Goal: Obtain resource: Obtain resource

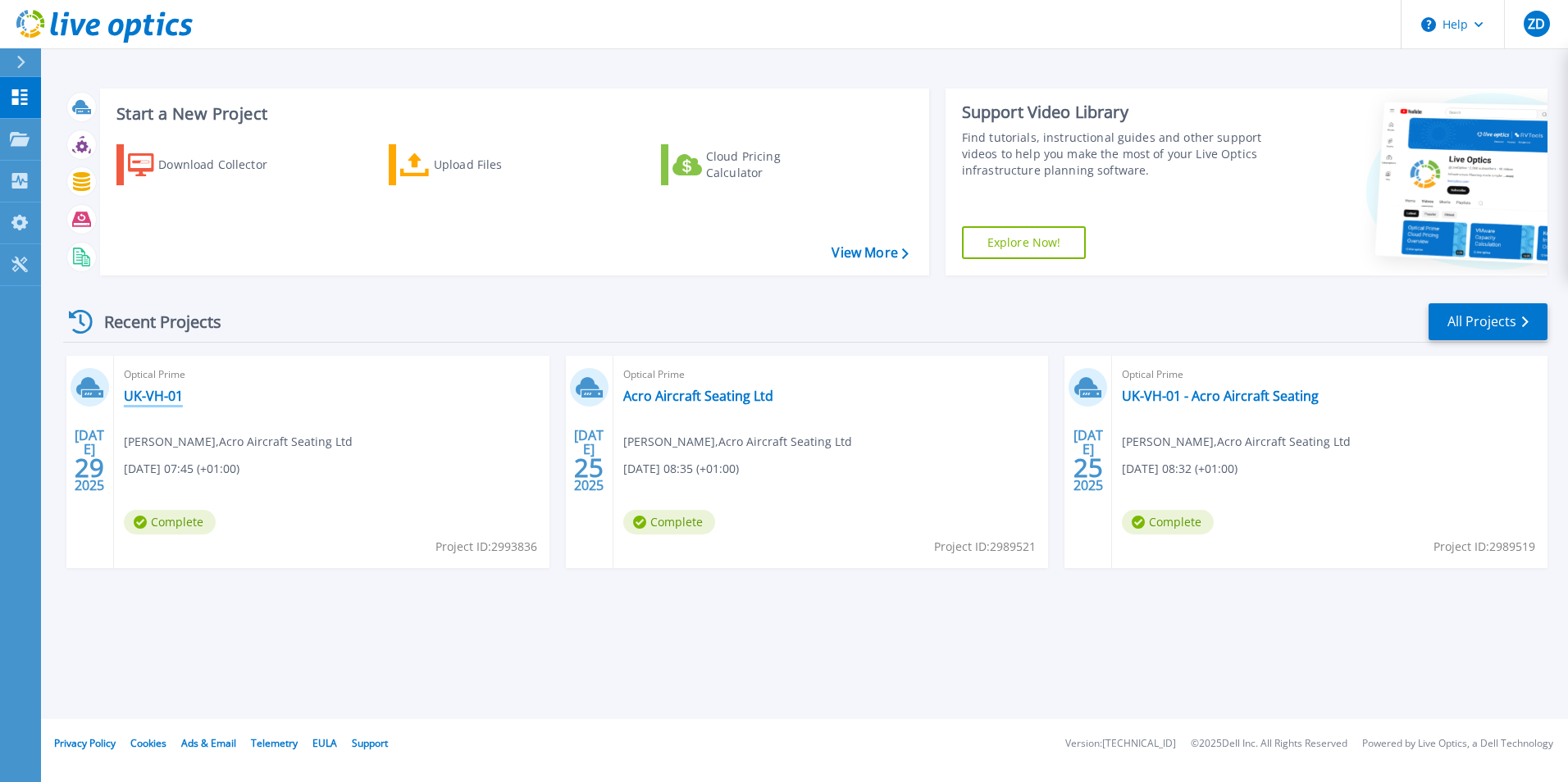
click at [176, 391] on link "UK-VH-01" at bounding box center [154, 396] width 59 height 16
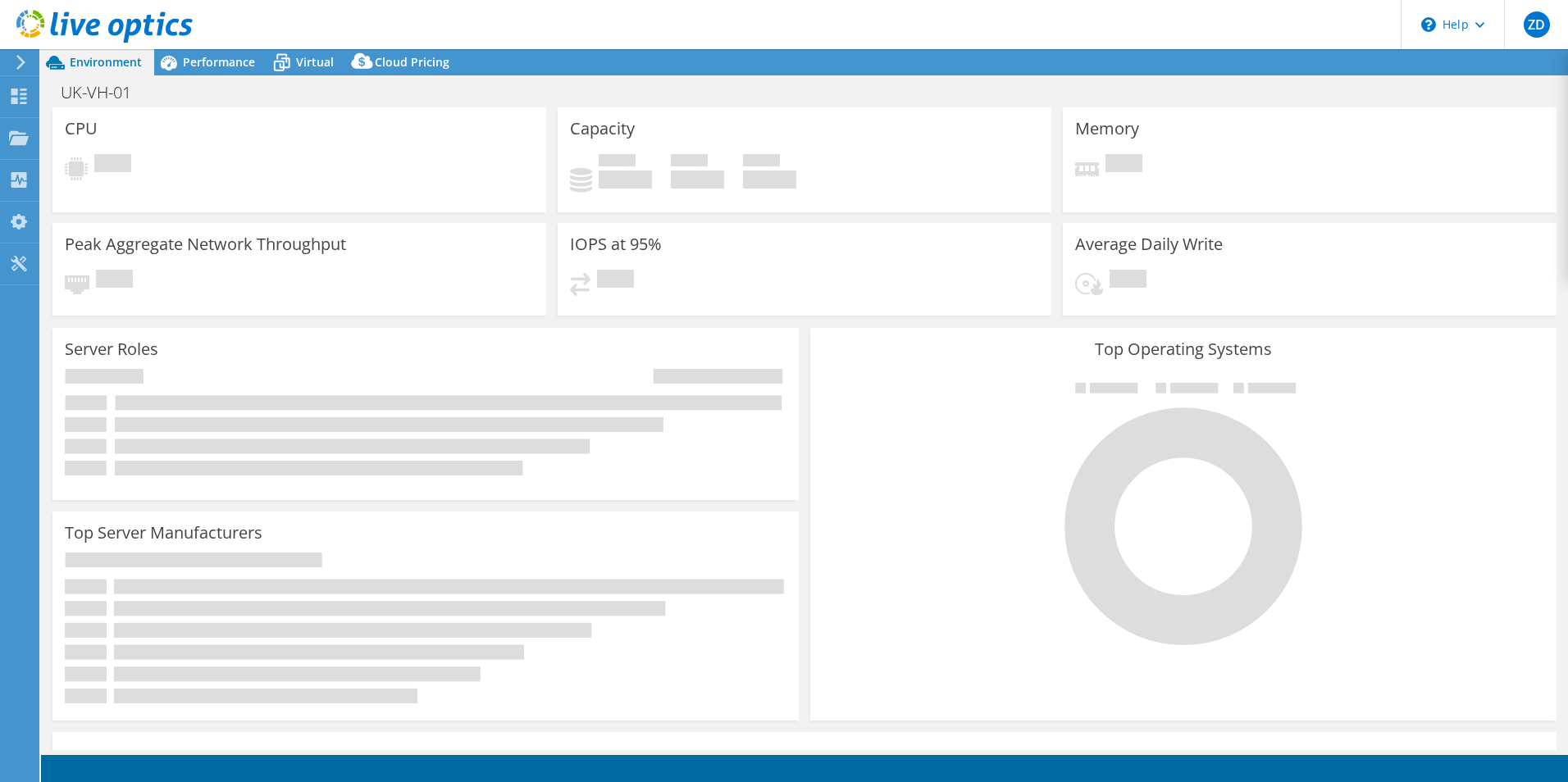
select select "EULondon"
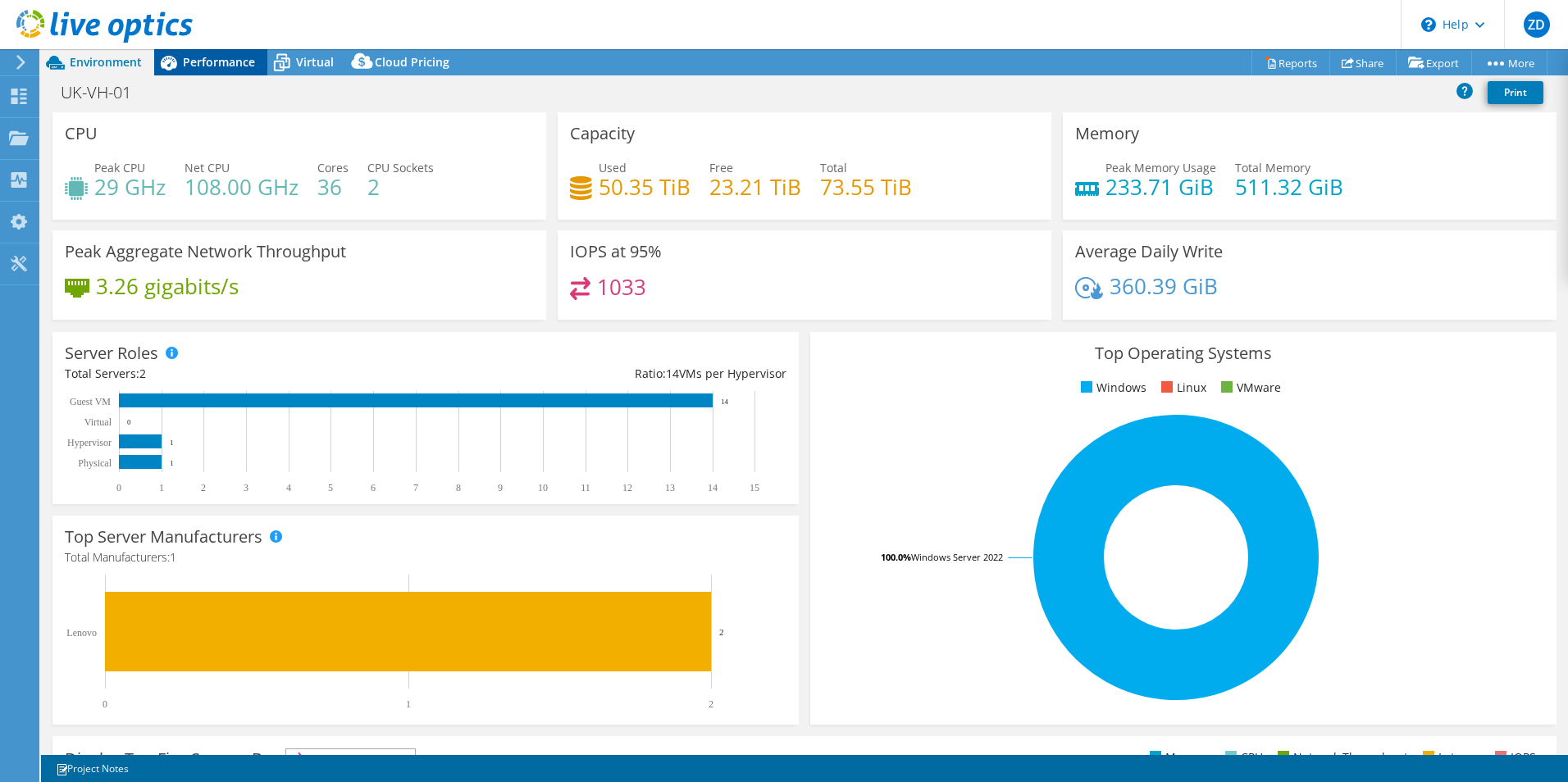
click at [215, 69] on span "Performance" at bounding box center [219, 62] width 72 height 16
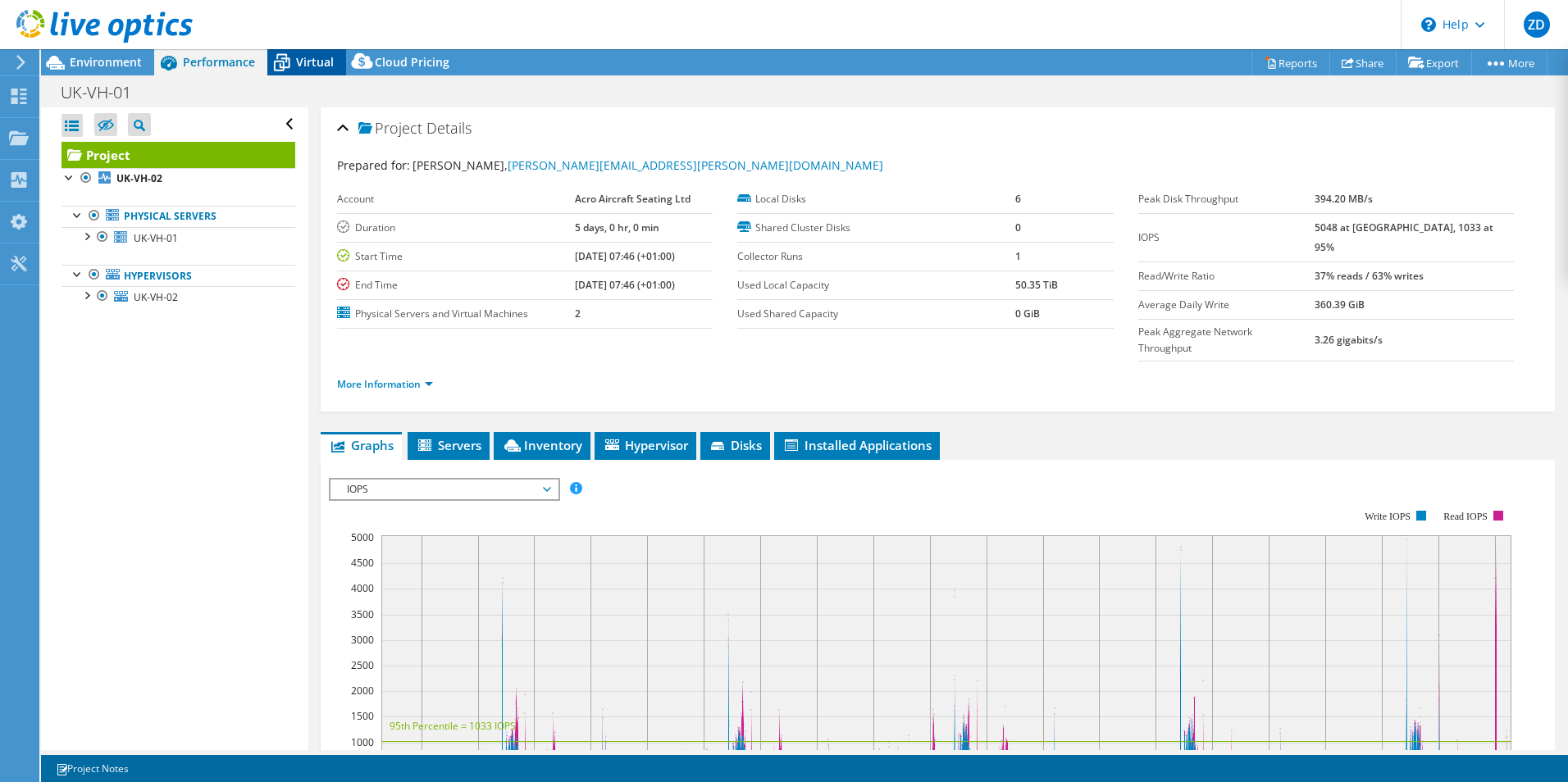
click at [285, 59] on icon at bounding box center [282, 63] width 16 height 13
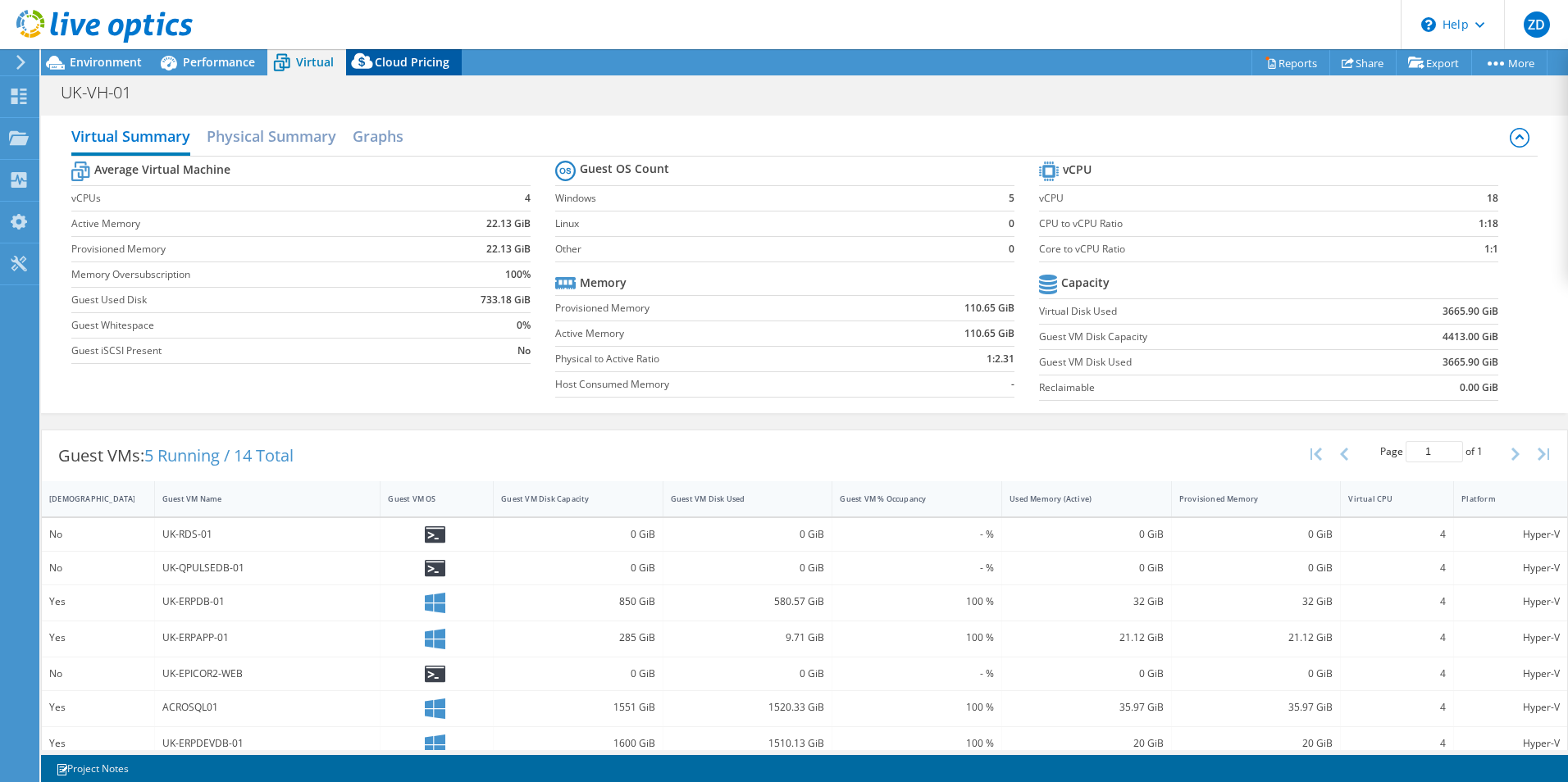
click at [405, 63] on span "Cloud Pricing" at bounding box center [412, 62] width 75 height 16
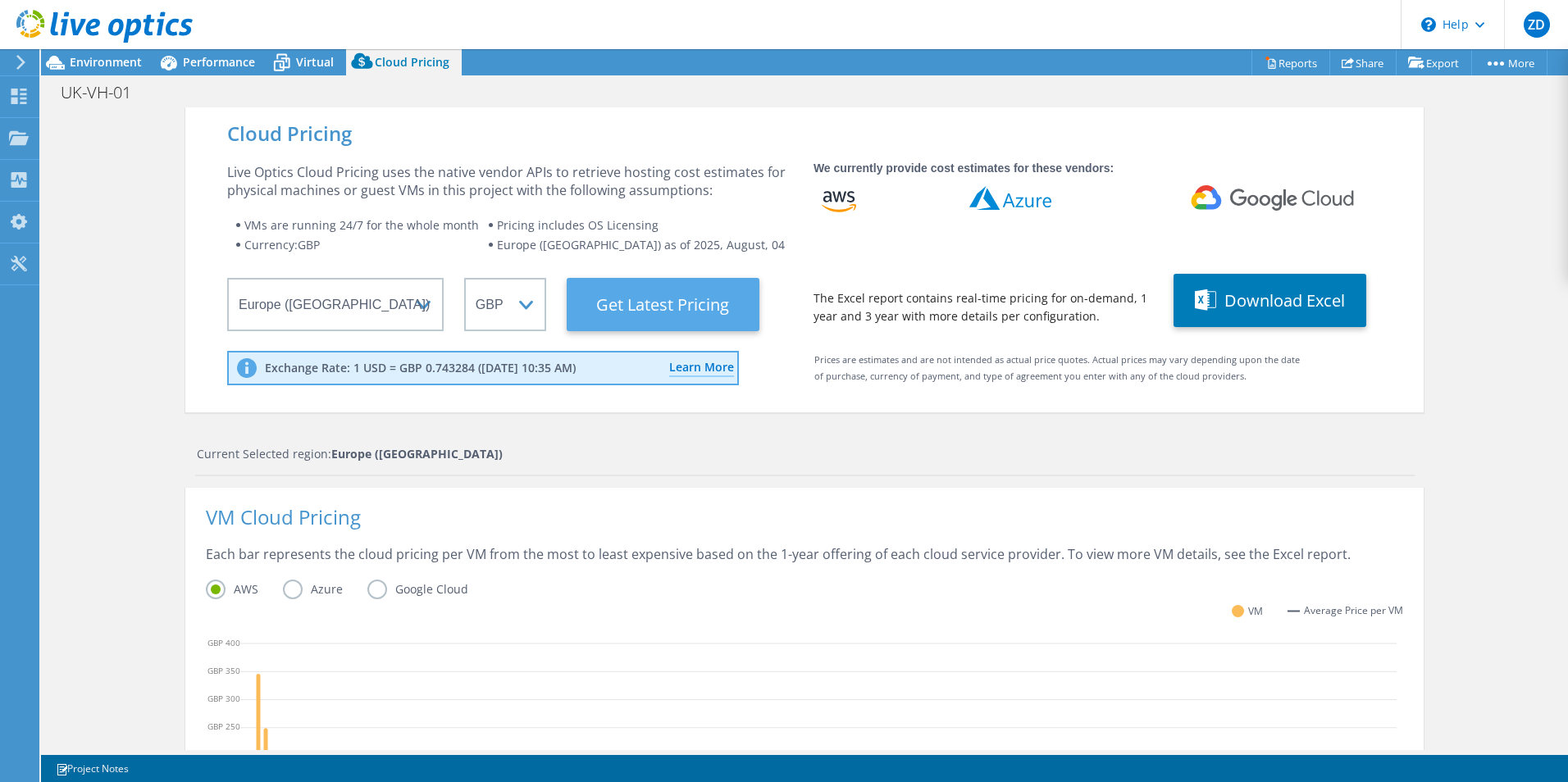
click at [708, 301] on Latest "Get Latest Pricing" at bounding box center [663, 304] width 193 height 53
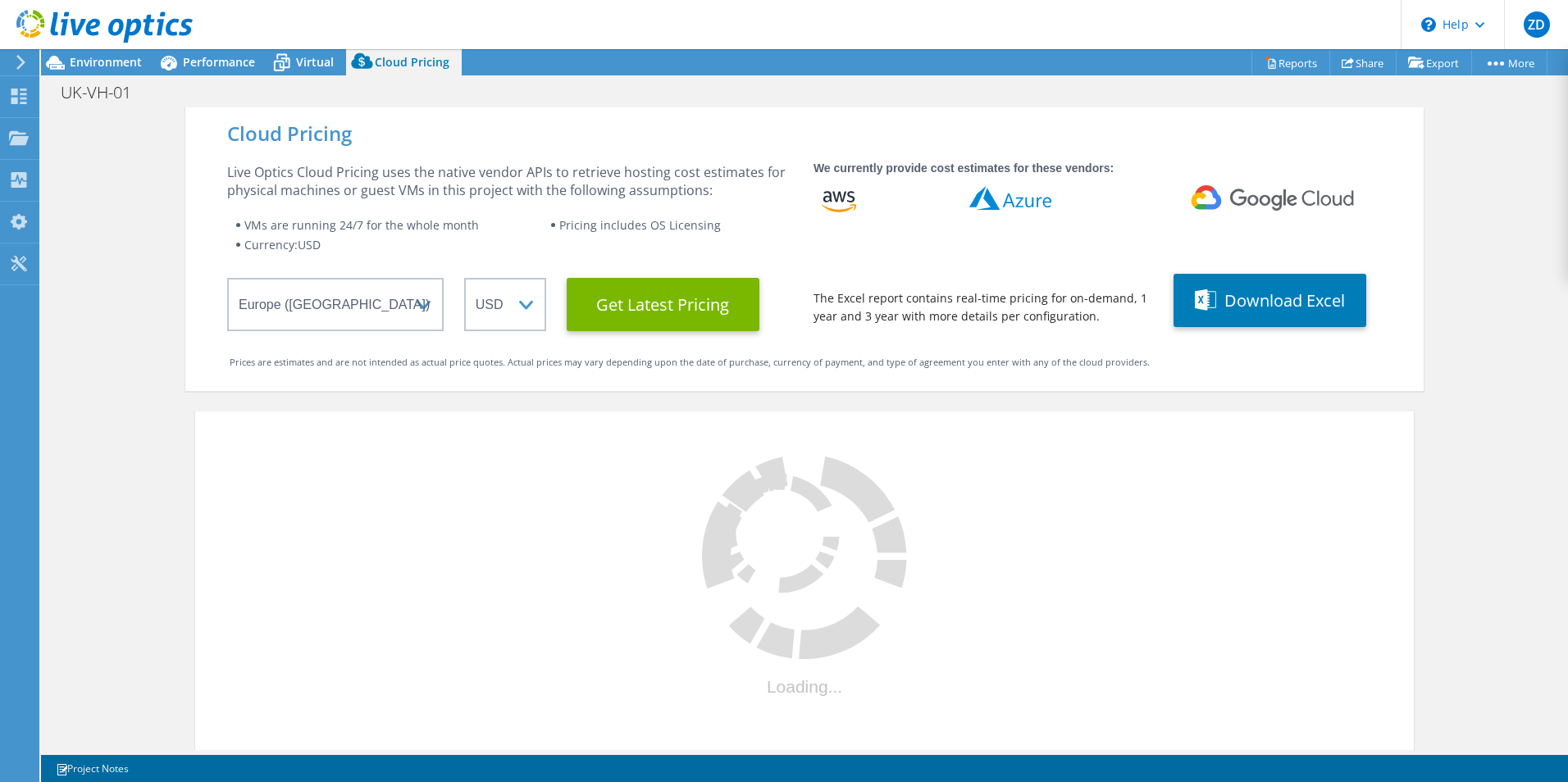
select select "GBP"
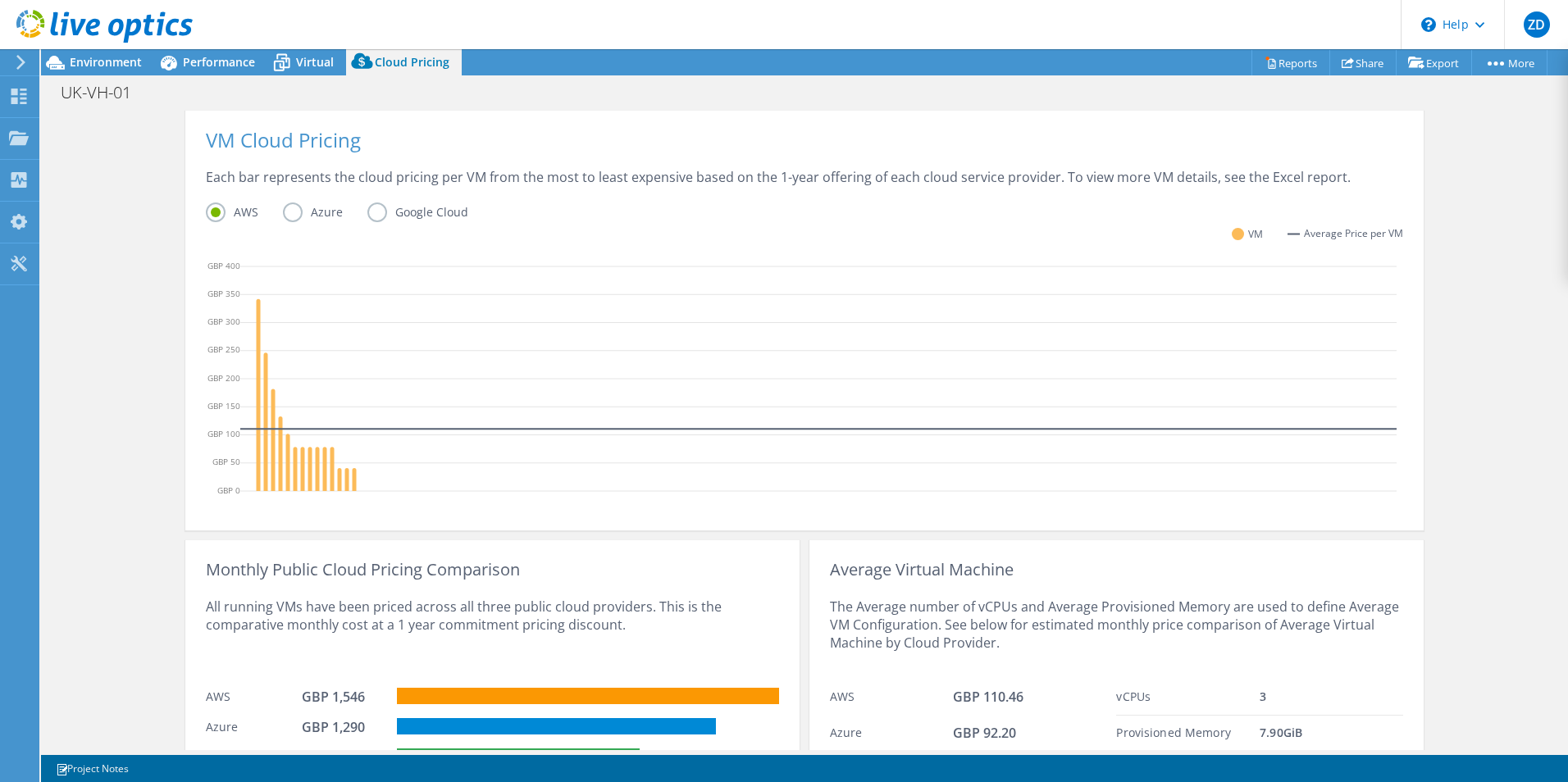
scroll to position [310, 0]
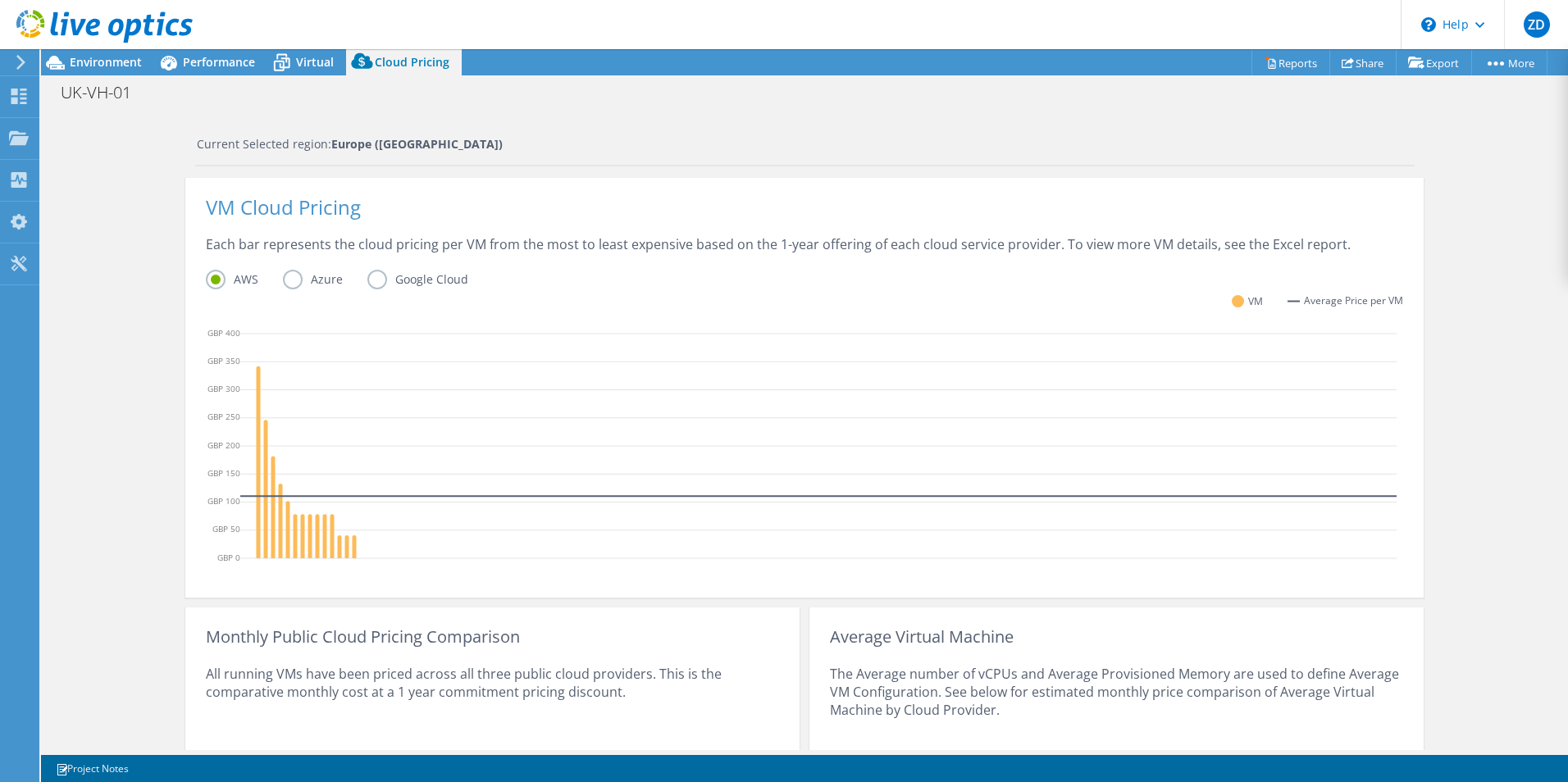
click at [371, 276] on label "Google Cloud" at bounding box center [430, 279] width 126 height 20
click at [0, 0] on input "Google Cloud" at bounding box center [0, 0] width 0 height 0
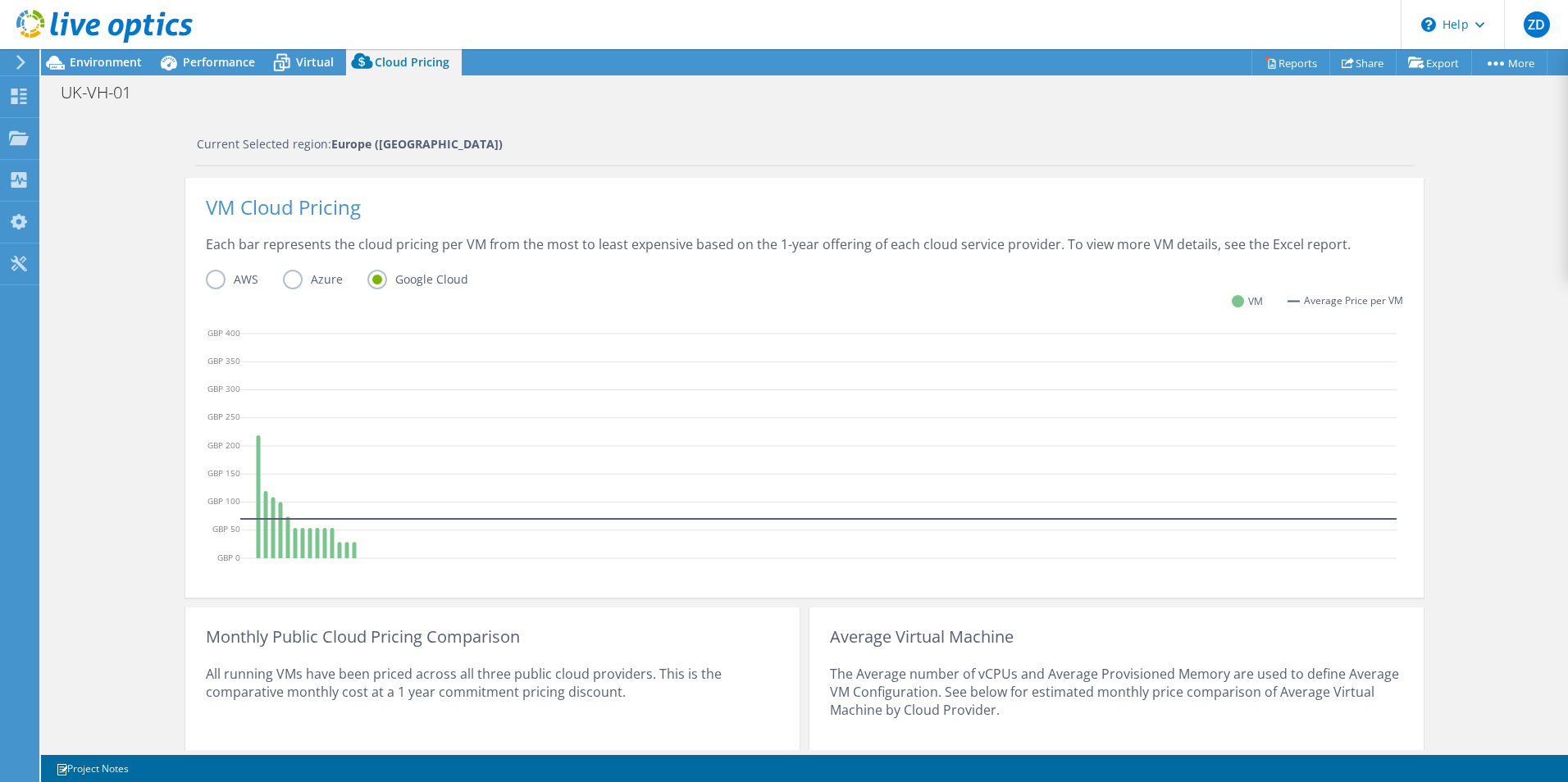
click at [311, 274] on label "Azure" at bounding box center [325, 279] width 84 height 20
click at [0, 0] on input "Azure" at bounding box center [0, 0] width 0 height 0
click at [250, 282] on label "AWS" at bounding box center [244, 279] width 77 height 20
click at [0, 0] on input "AWS" at bounding box center [0, 0] width 0 height 0
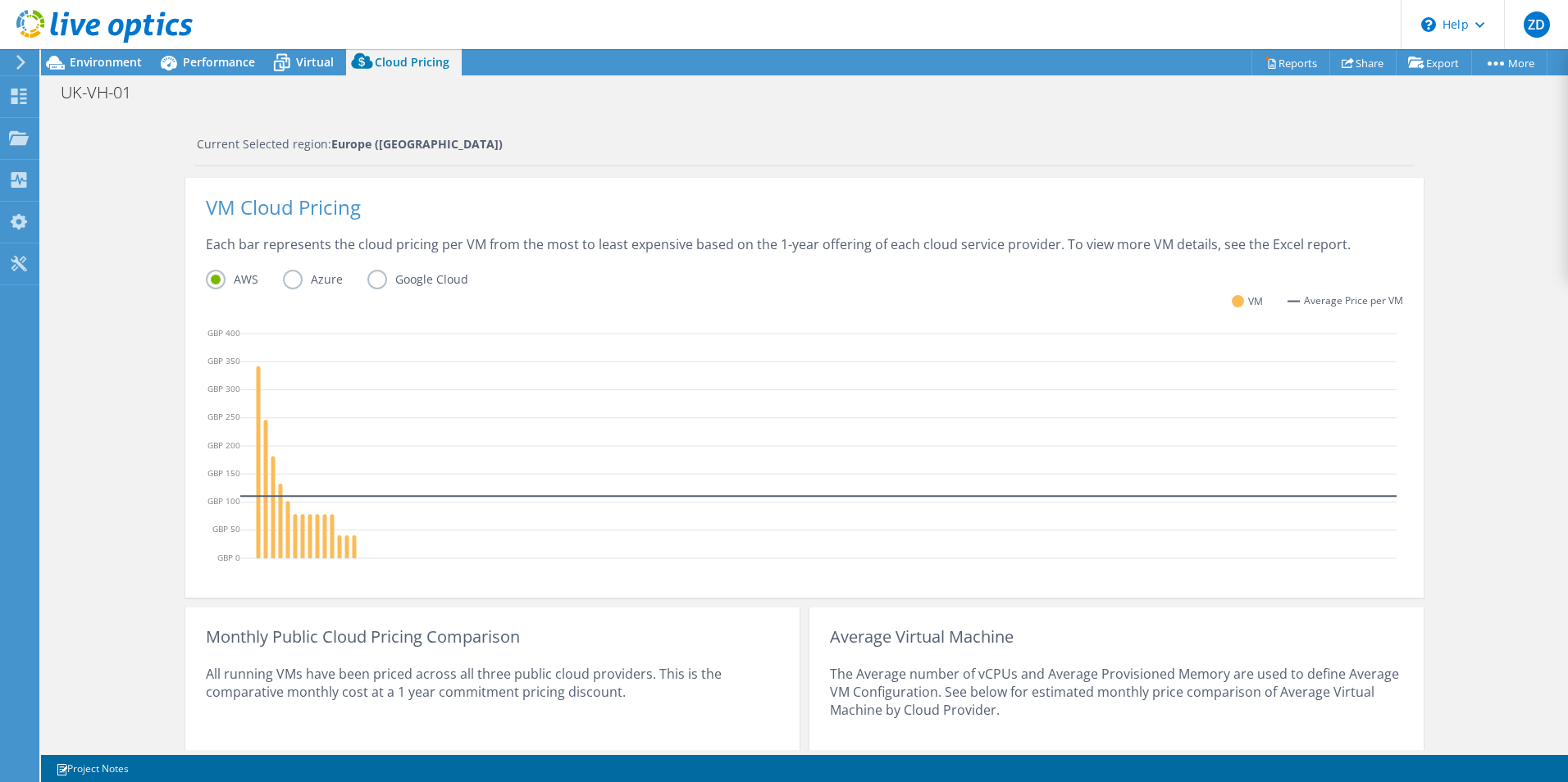
click at [247, 282] on label "AWS" at bounding box center [244, 279] width 77 height 20
click at [0, 0] on input "AWS" at bounding box center [0, 0] width 0 height 0
click at [421, 273] on label "Google Cloud" at bounding box center [430, 279] width 126 height 20
click at [0, 0] on input "Google Cloud" at bounding box center [0, 0] width 0 height 0
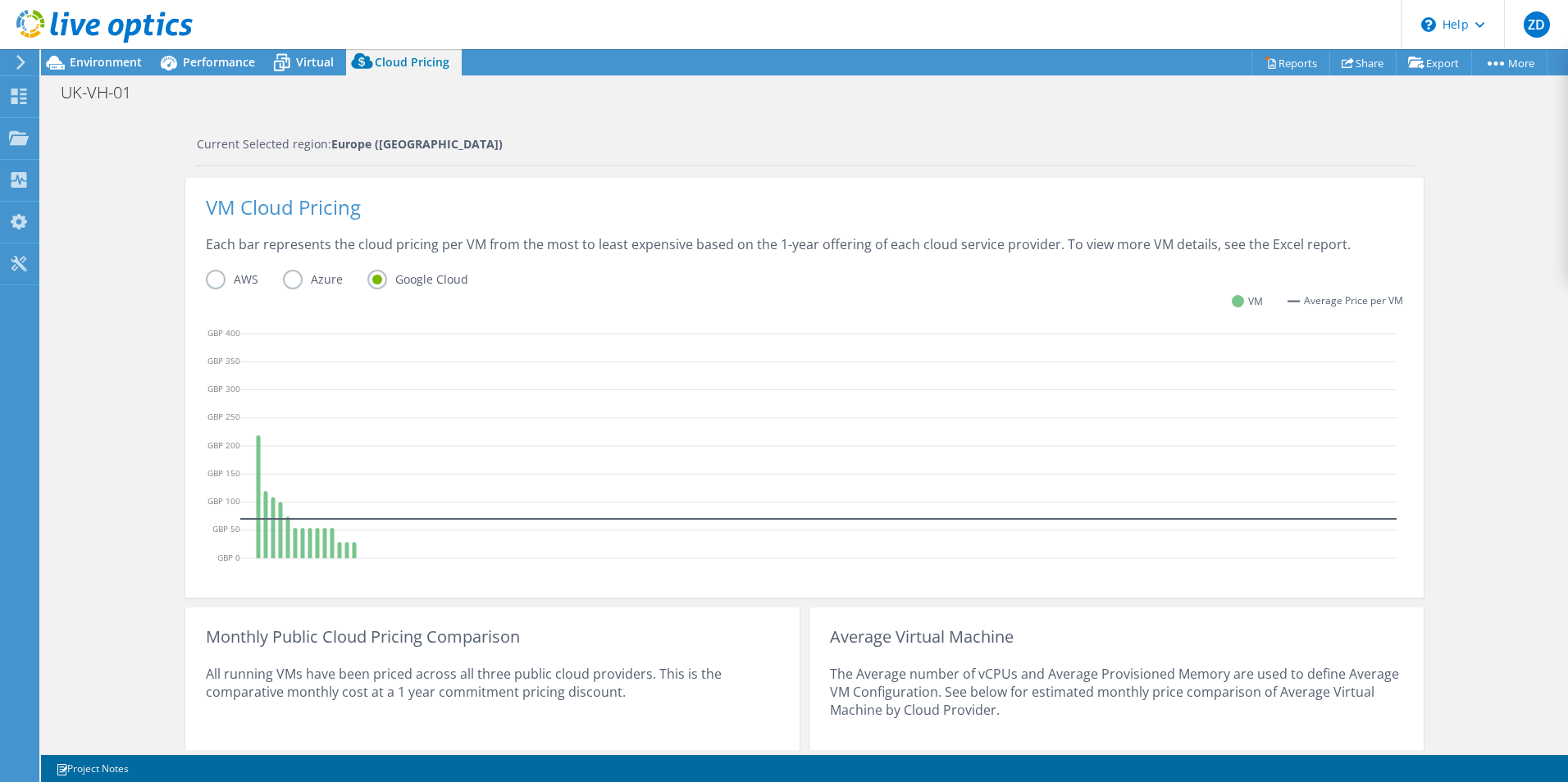
click at [243, 280] on label "AWS" at bounding box center [244, 279] width 77 height 20
click at [0, 0] on input "AWS" at bounding box center [0, 0] width 0 height 0
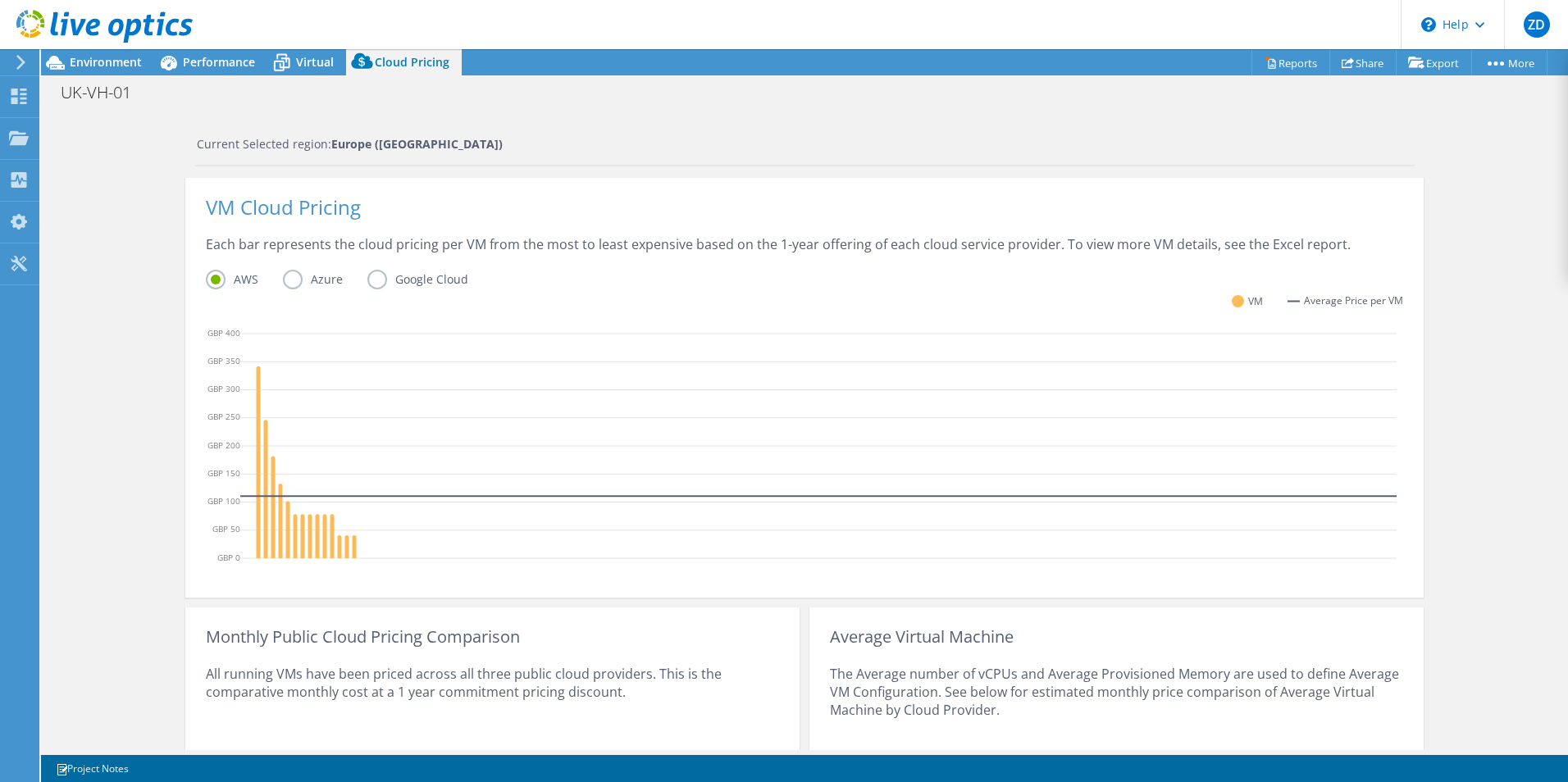
click at [392, 275] on label "Google Cloud" at bounding box center [430, 279] width 126 height 20
click at [0, 0] on input "Google Cloud" at bounding box center [0, 0] width 0 height 0
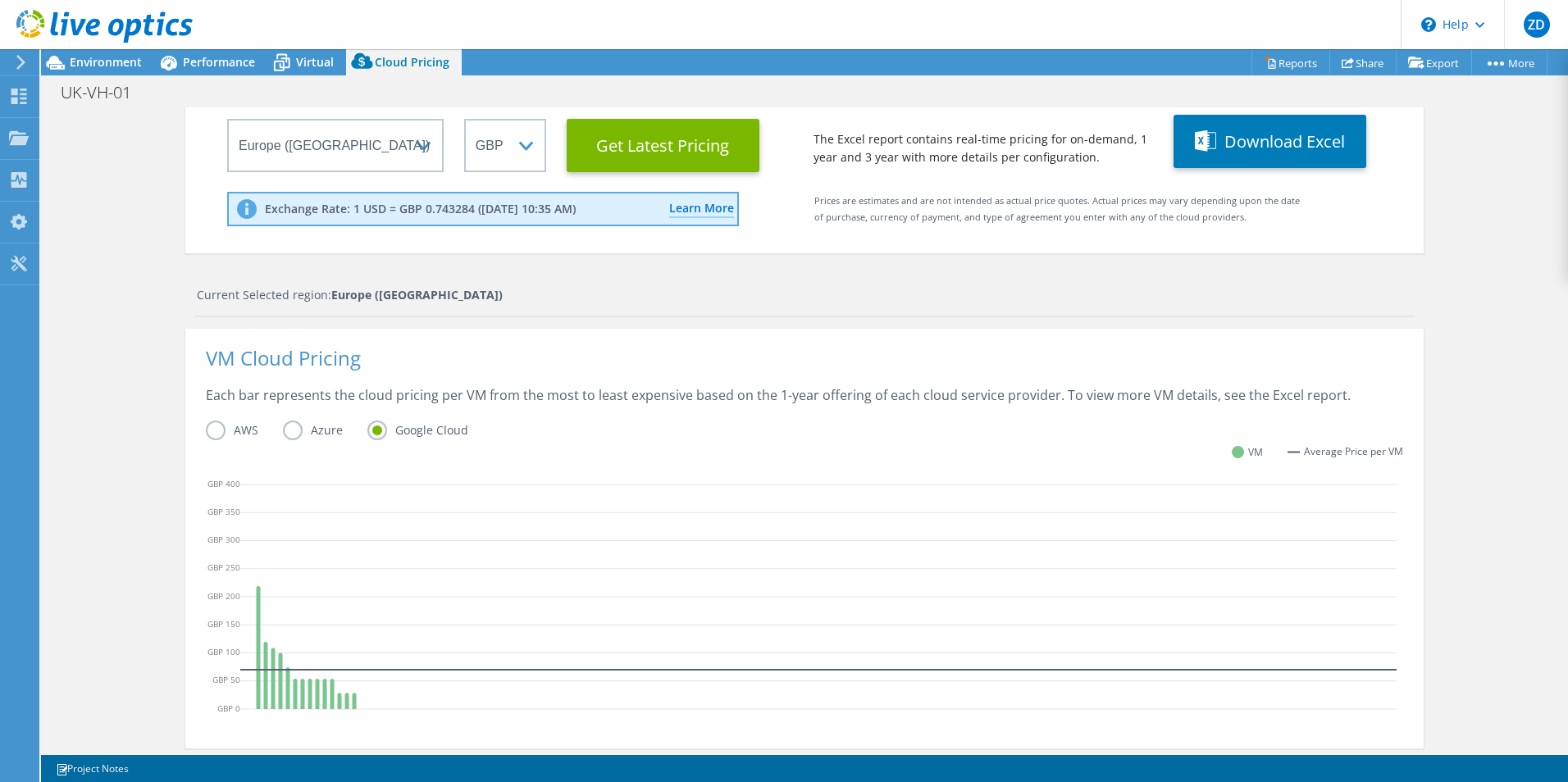
scroll to position [164, 0]
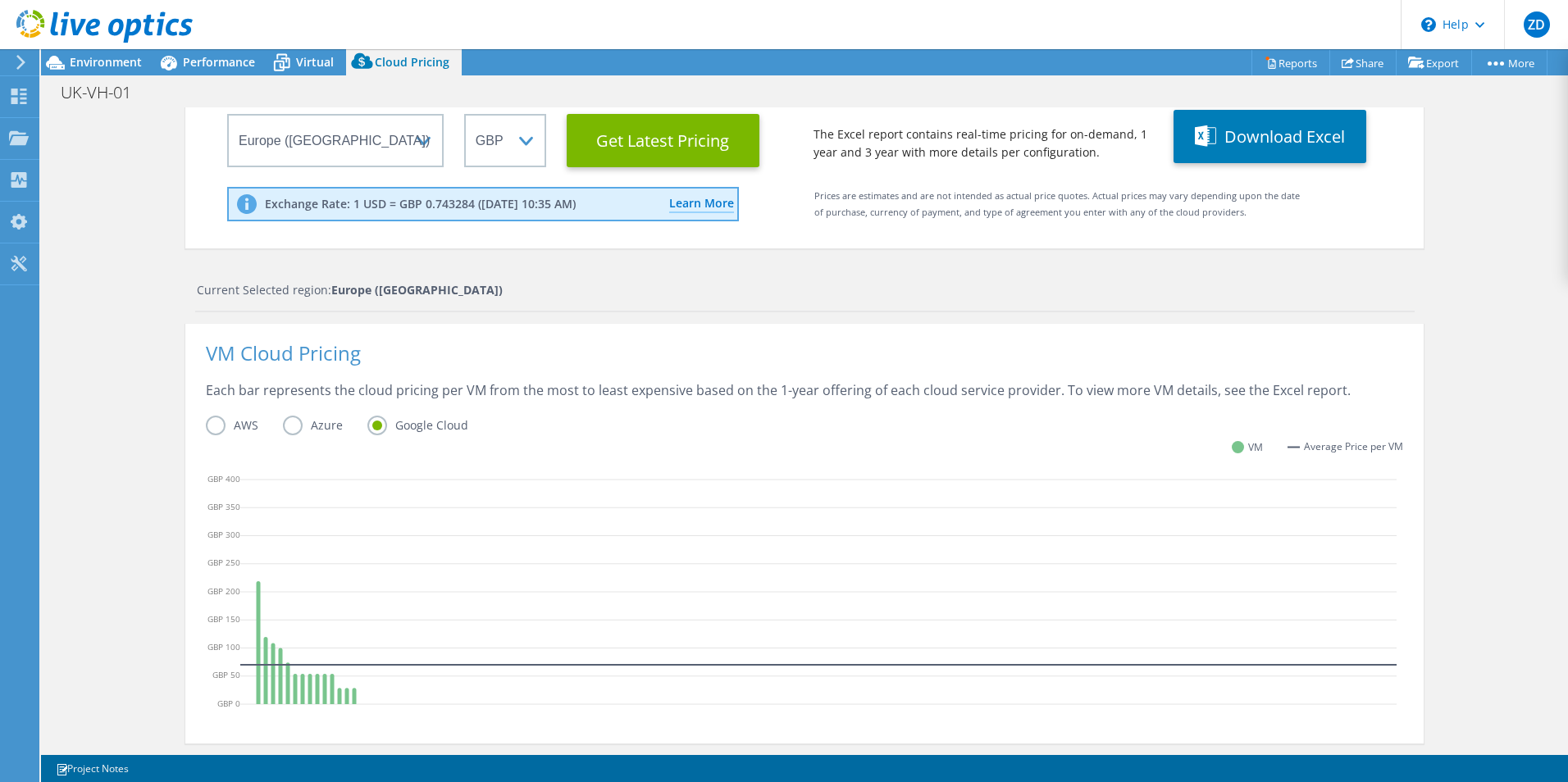
click at [212, 419] on label "AWS" at bounding box center [244, 425] width 77 height 20
click at [0, 0] on input "AWS" at bounding box center [0, 0] width 0 height 0
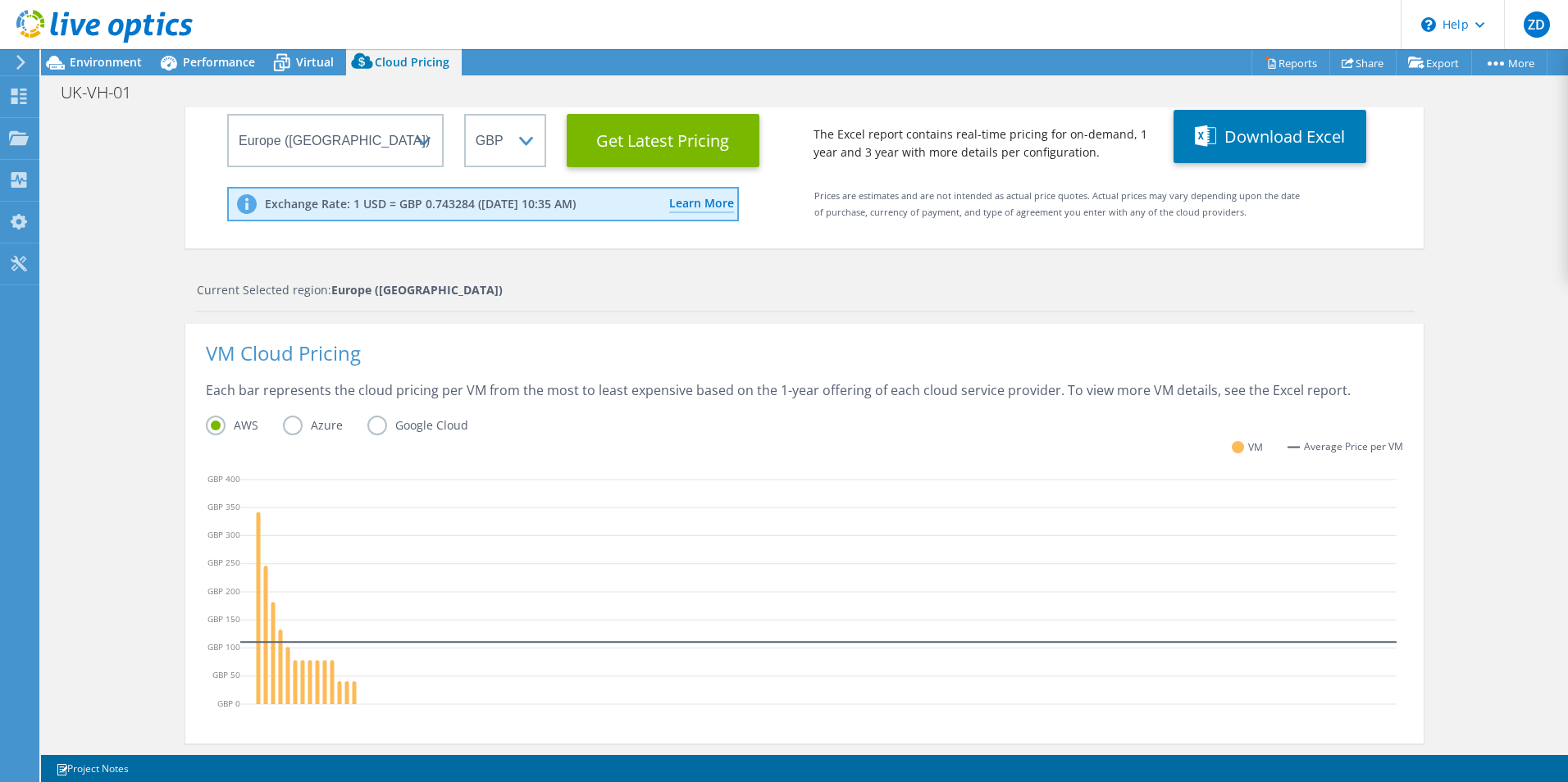
click at [398, 424] on label "Google Cloud" at bounding box center [430, 425] width 126 height 20
click at [0, 0] on input "Google Cloud" at bounding box center [0, 0] width 0 height 0
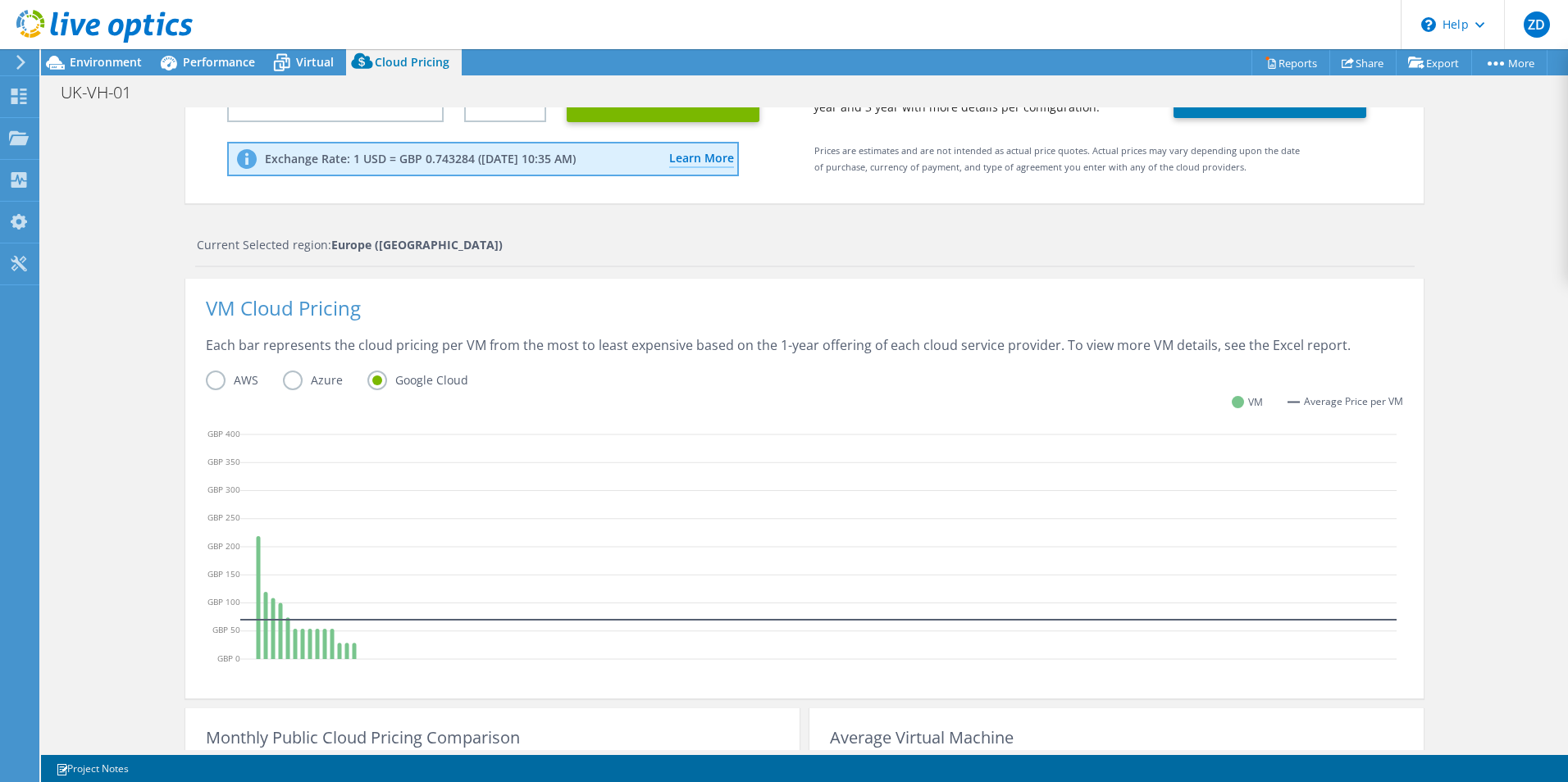
scroll to position [0, 0]
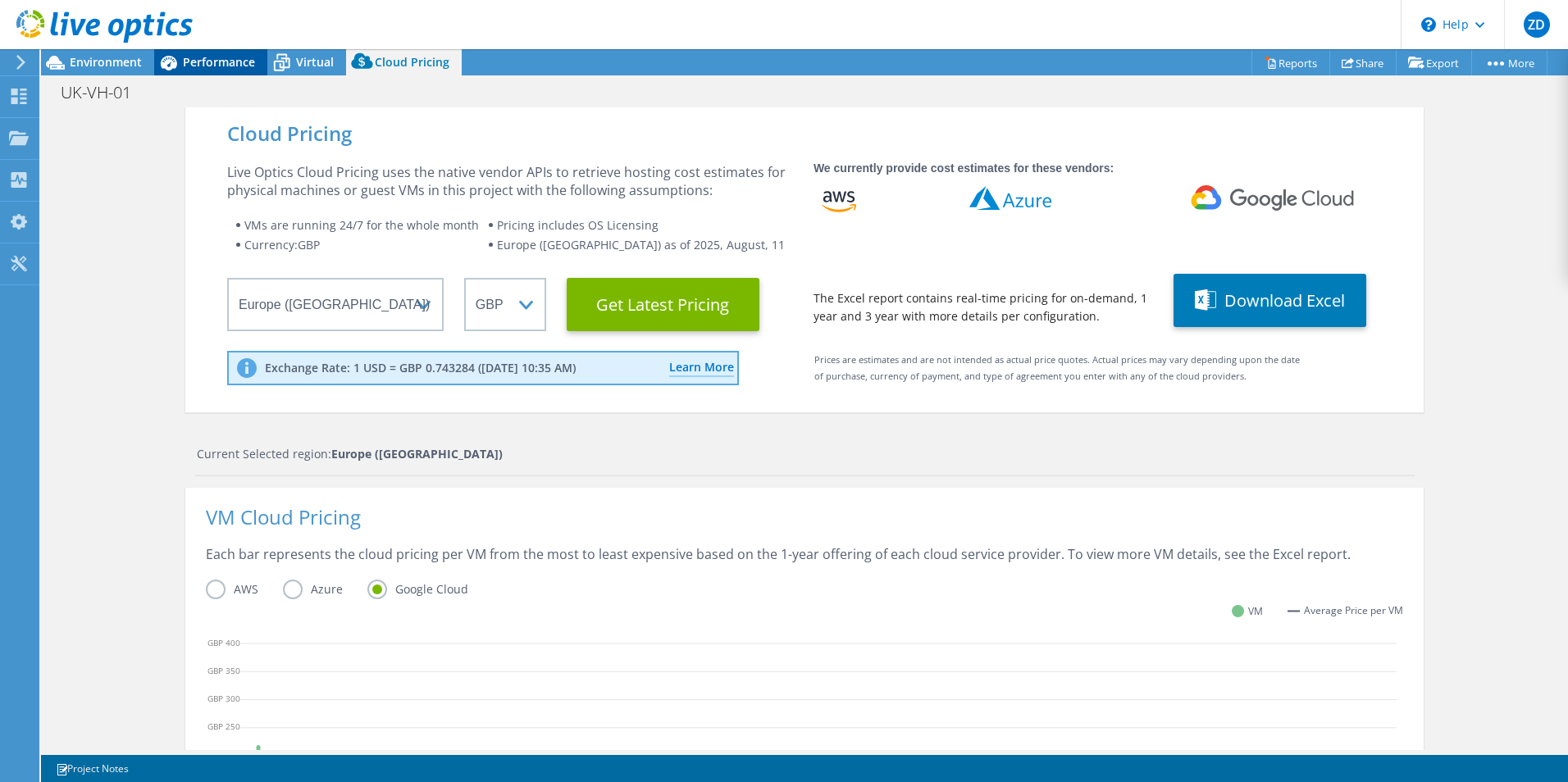
click at [188, 64] on span "Performance" at bounding box center [219, 62] width 72 height 16
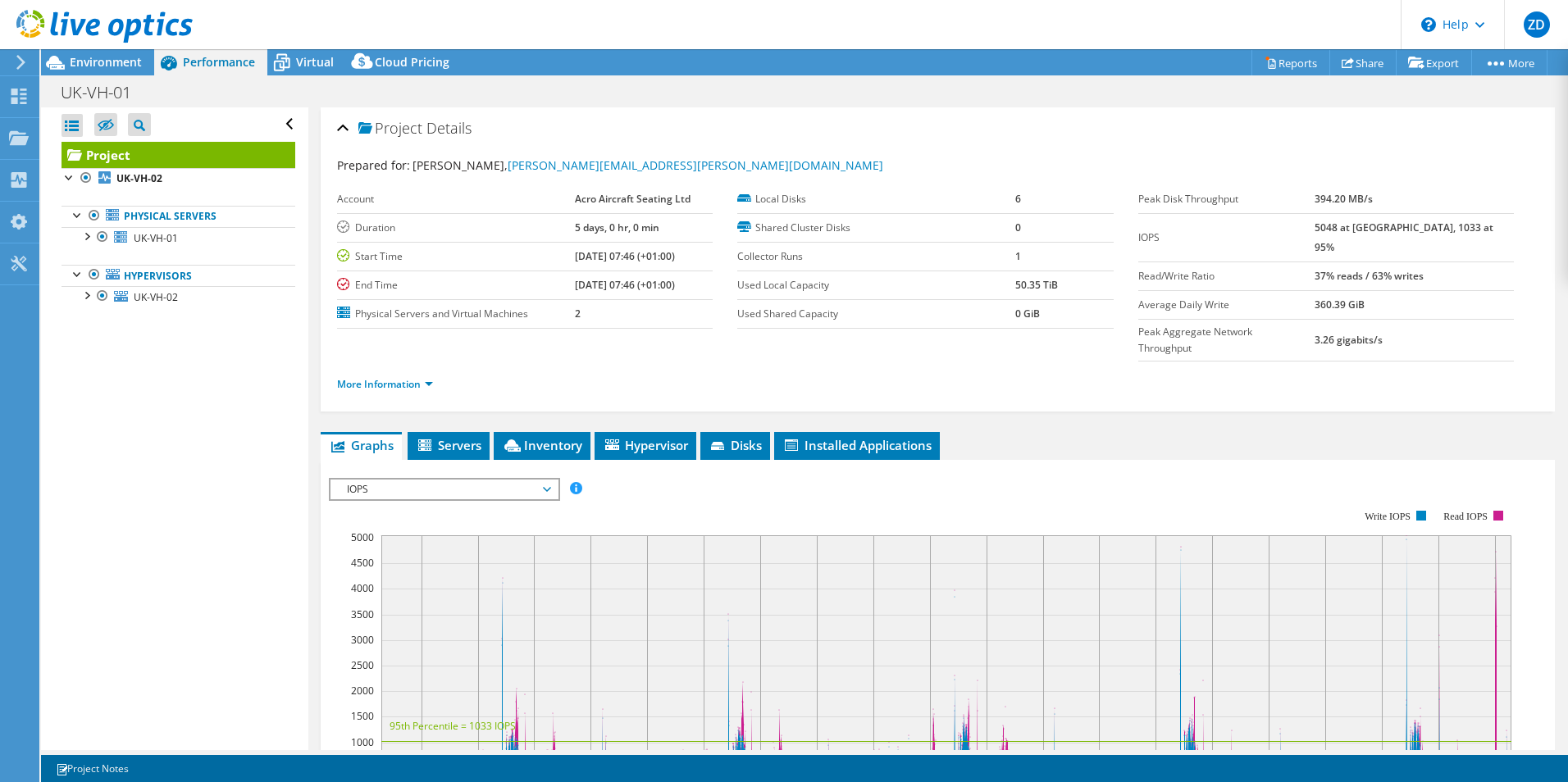
click at [73, 21] on use at bounding box center [104, 26] width 176 height 33
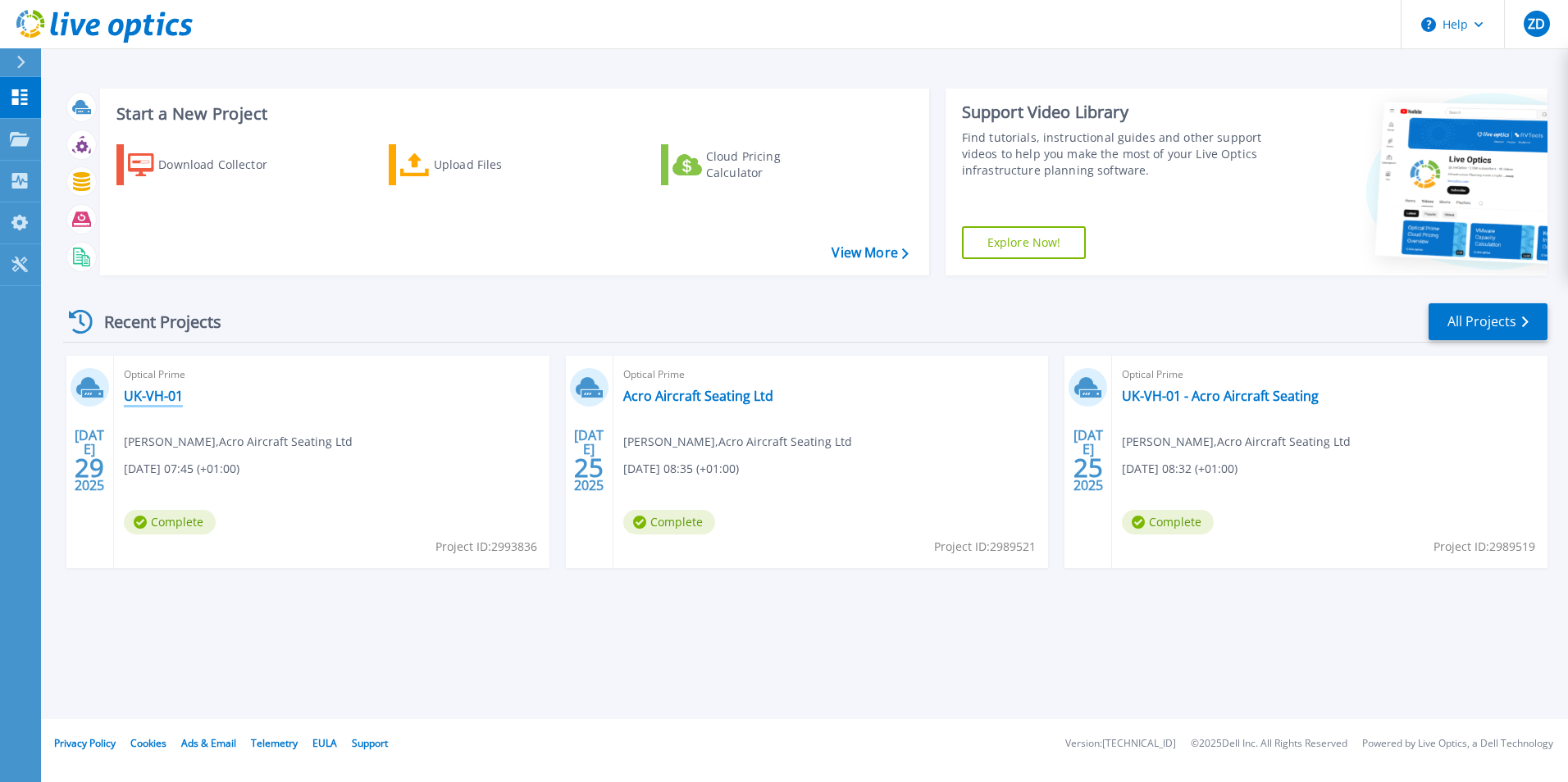
click at [175, 398] on link "UK-VH-01" at bounding box center [154, 396] width 59 height 16
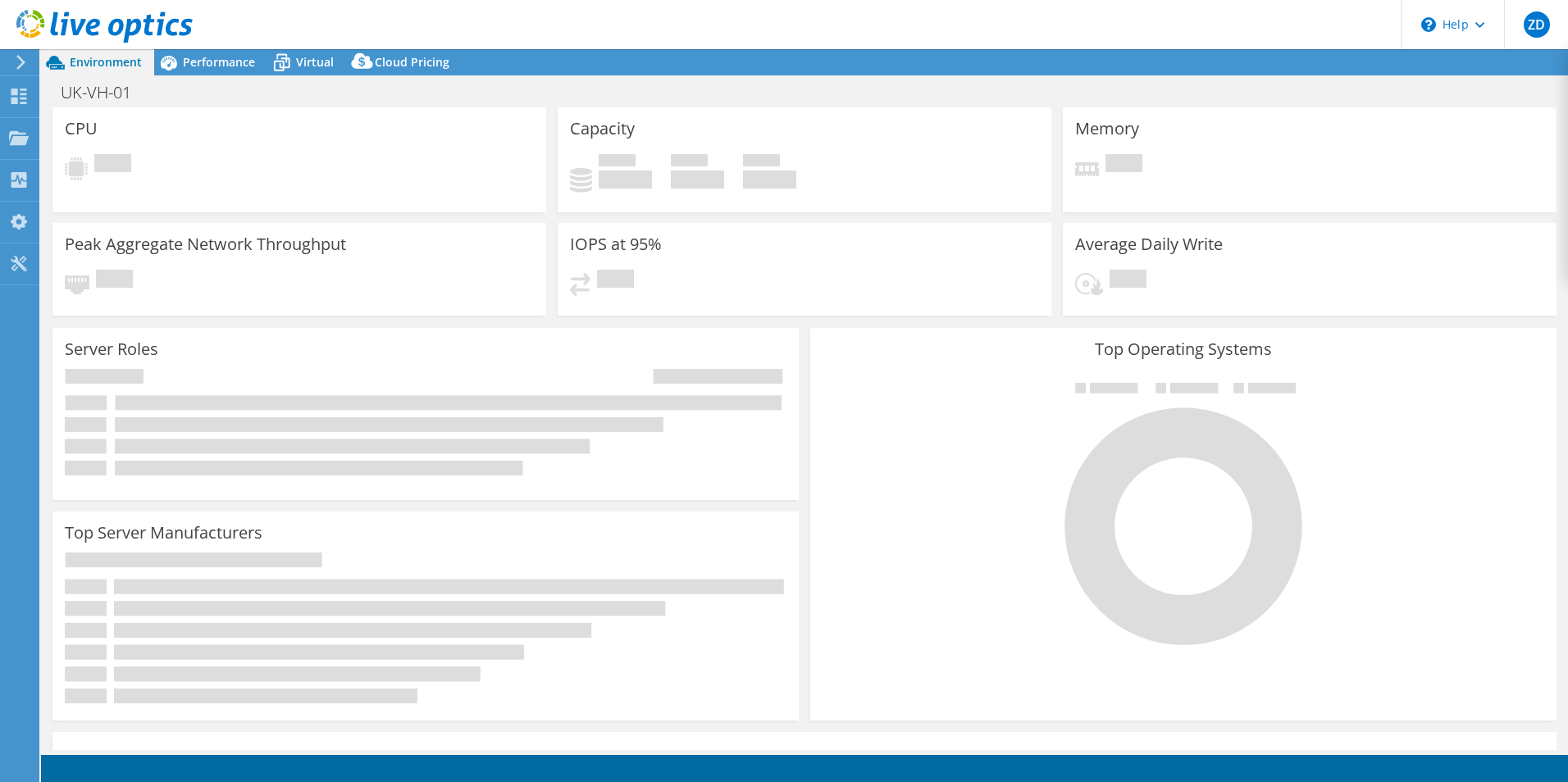
select select "EULondon"
select select "GBP"
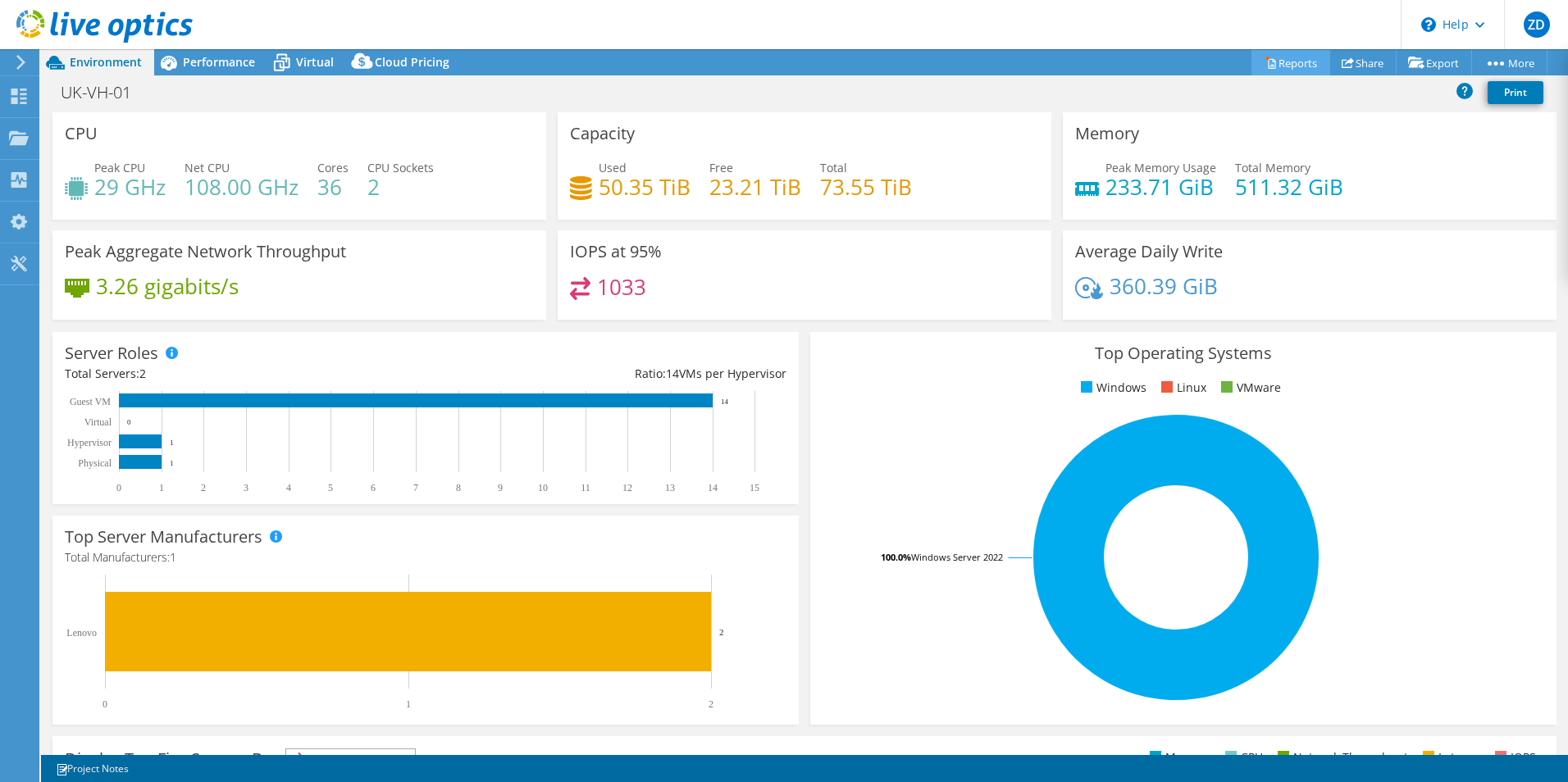
click at [1284, 69] on link "Reports" at bounding box center [1291, 62] width 79 height 25
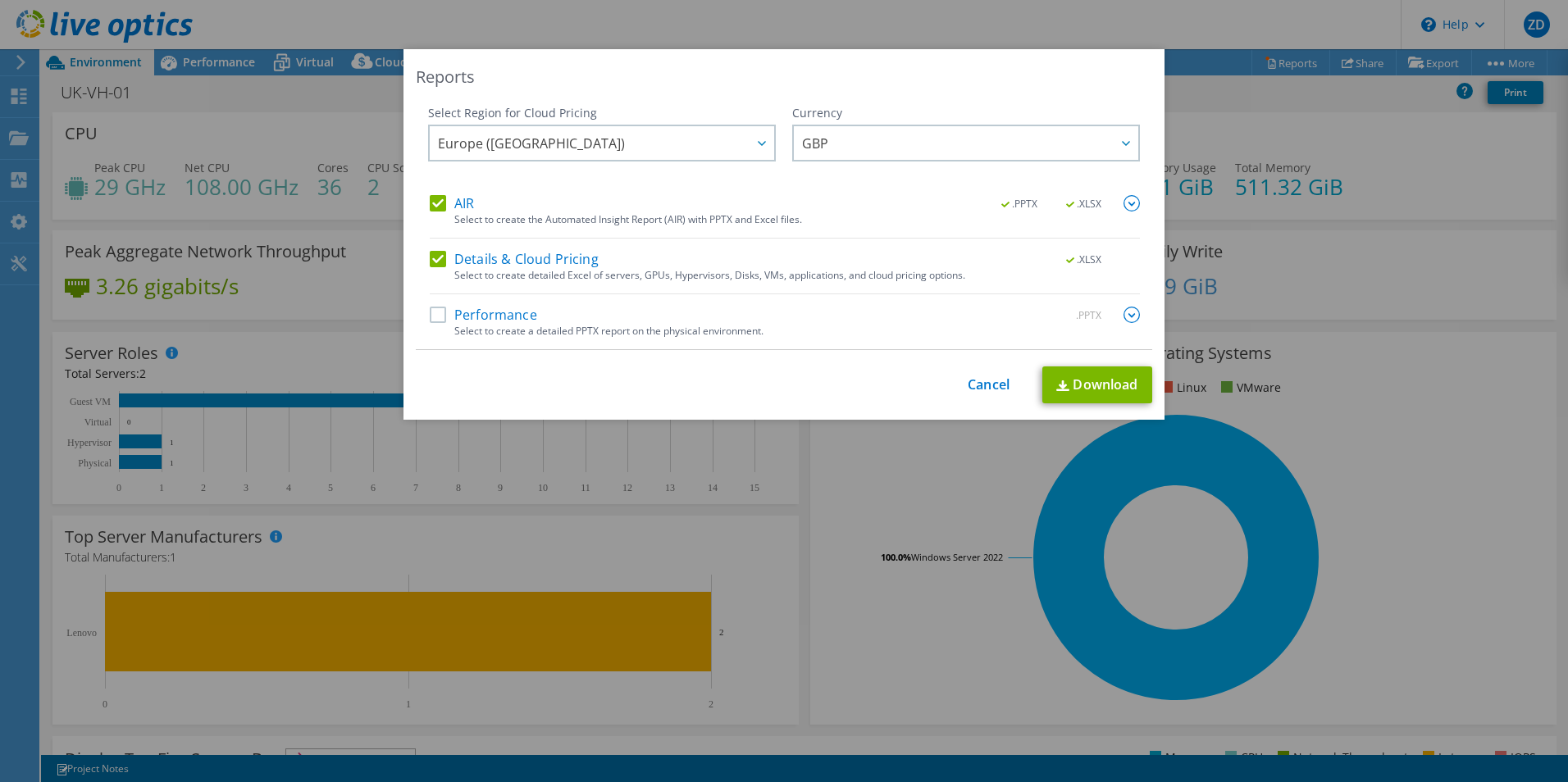
click at [488, 259] on label "Details & Cloud Pricing" at bounding box center [514, 259] width 169 height 16
click at [0, 0] on input "Details & Cloud Pricing" at bounding box center [0, 0] width 0 height 0
click at [455, 202] on label "AIR" at bounding box center [451, 203] width 44 height 16
click at [0, 0] on input "AIR" at bounding box center [0, 0] width 0 height 0
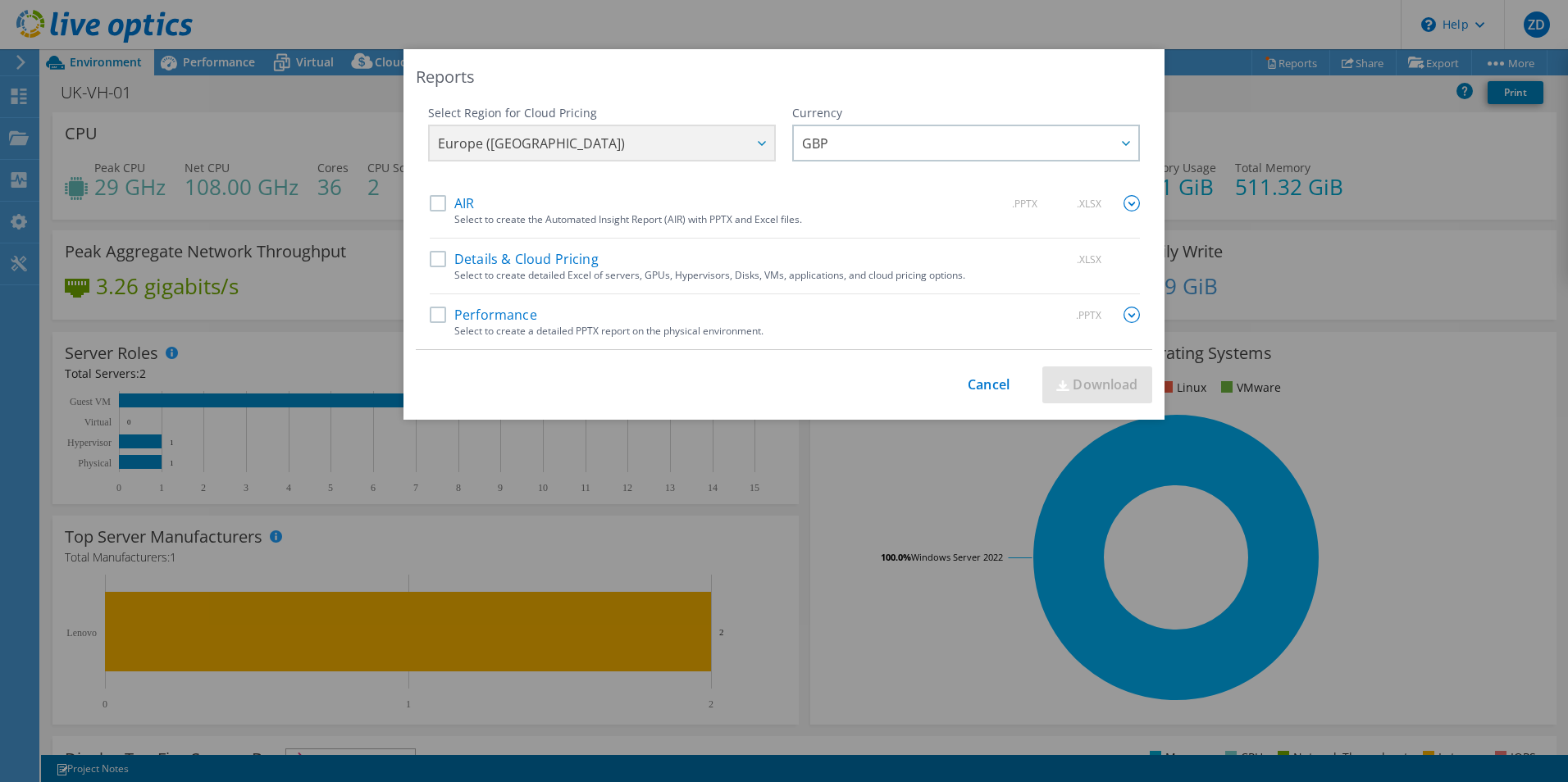
click at [466, 315] on label "Performance" at bounding box center [484, 314] width 108 height 16
click at [0, 0] on input "Performance" at bounding box center [0, 0] width 0 height 0
click at [1127, 308] on img at bounding box center [1131, 314] width 16 height 16
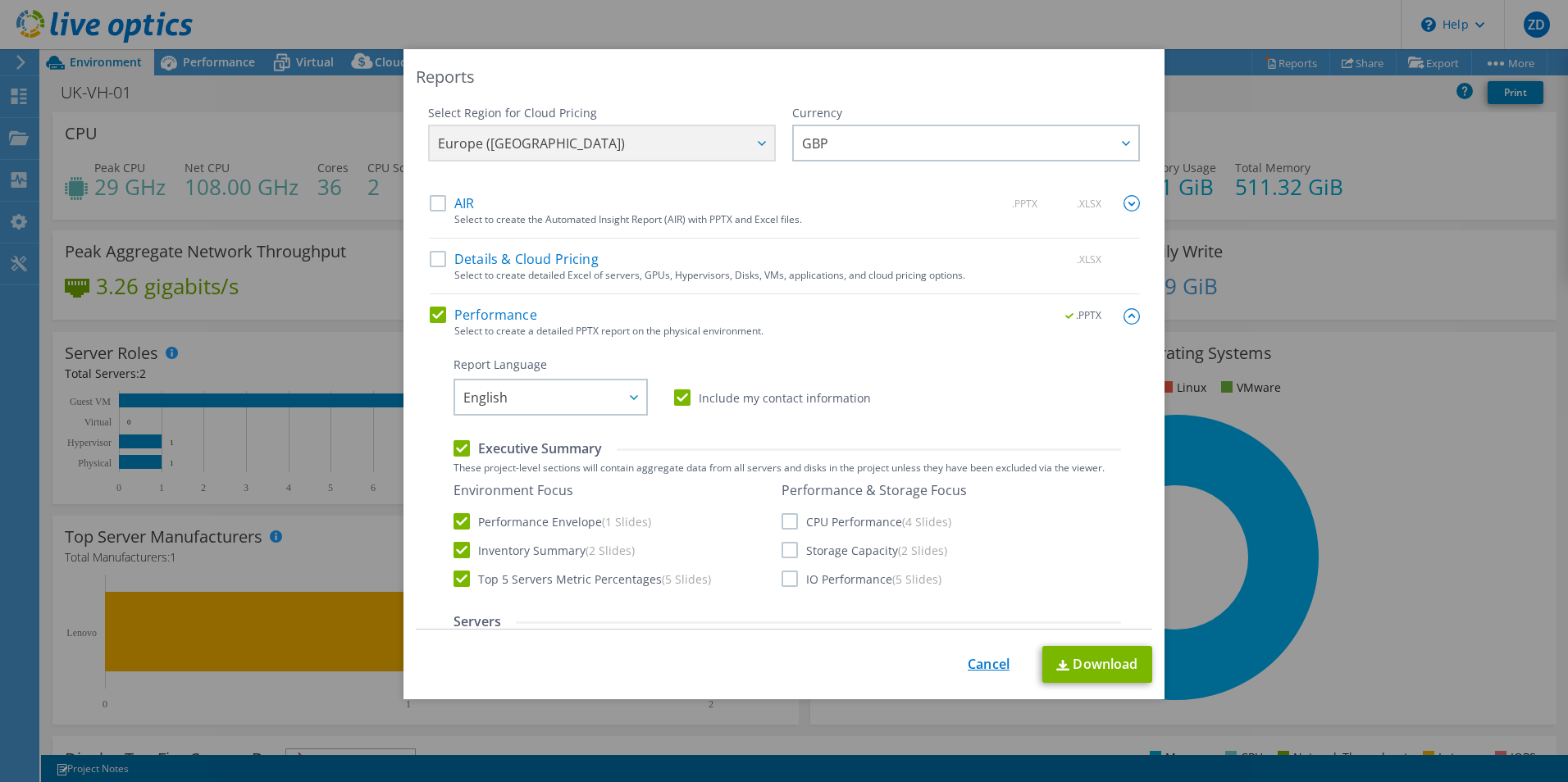
click at [983, 660] on link "Cancel" at bounding box center [989, 665] width 42 height 16
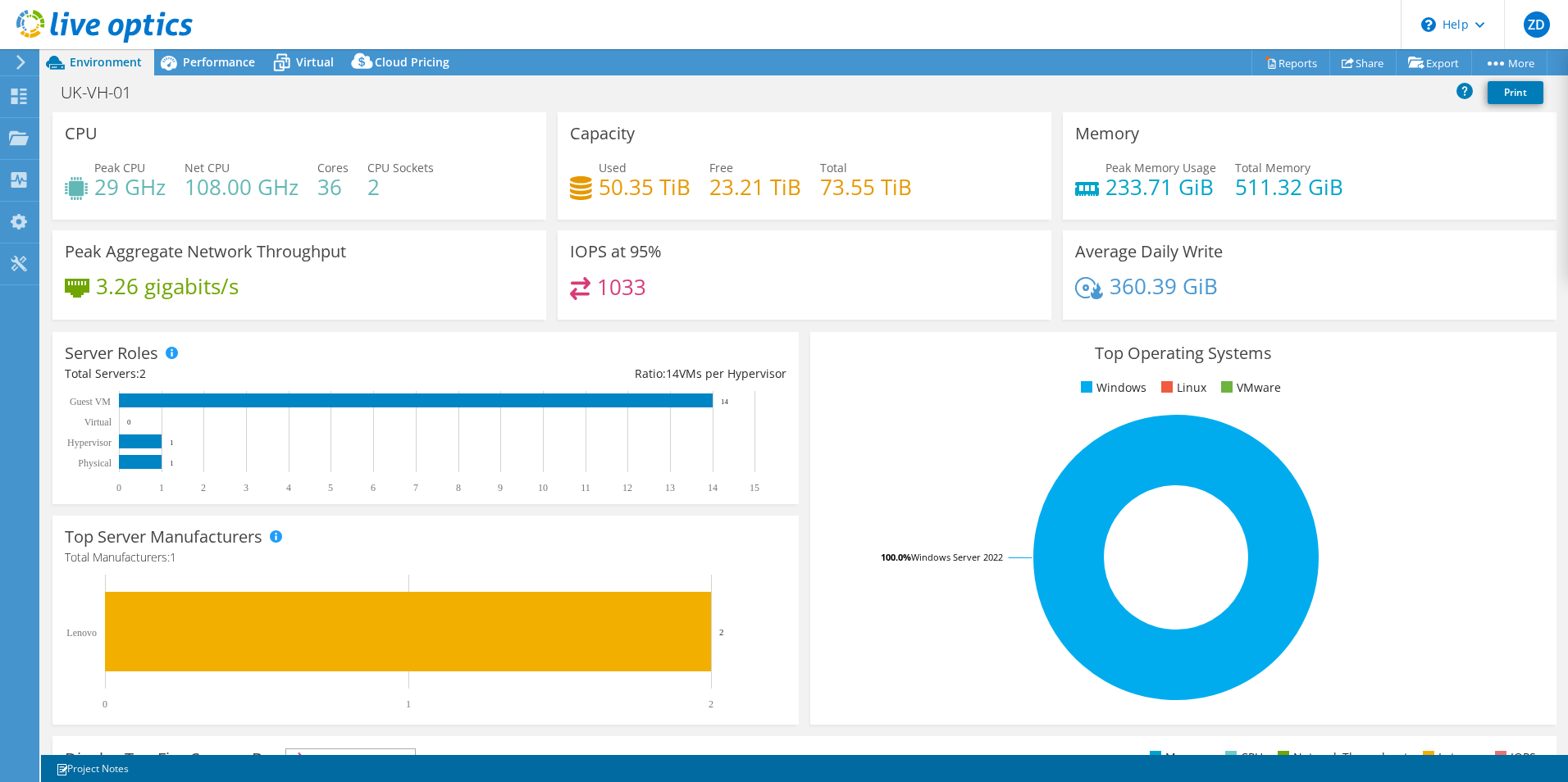
click at [30, 33] on icon at bounding box center [104, 26] width 176 height 34
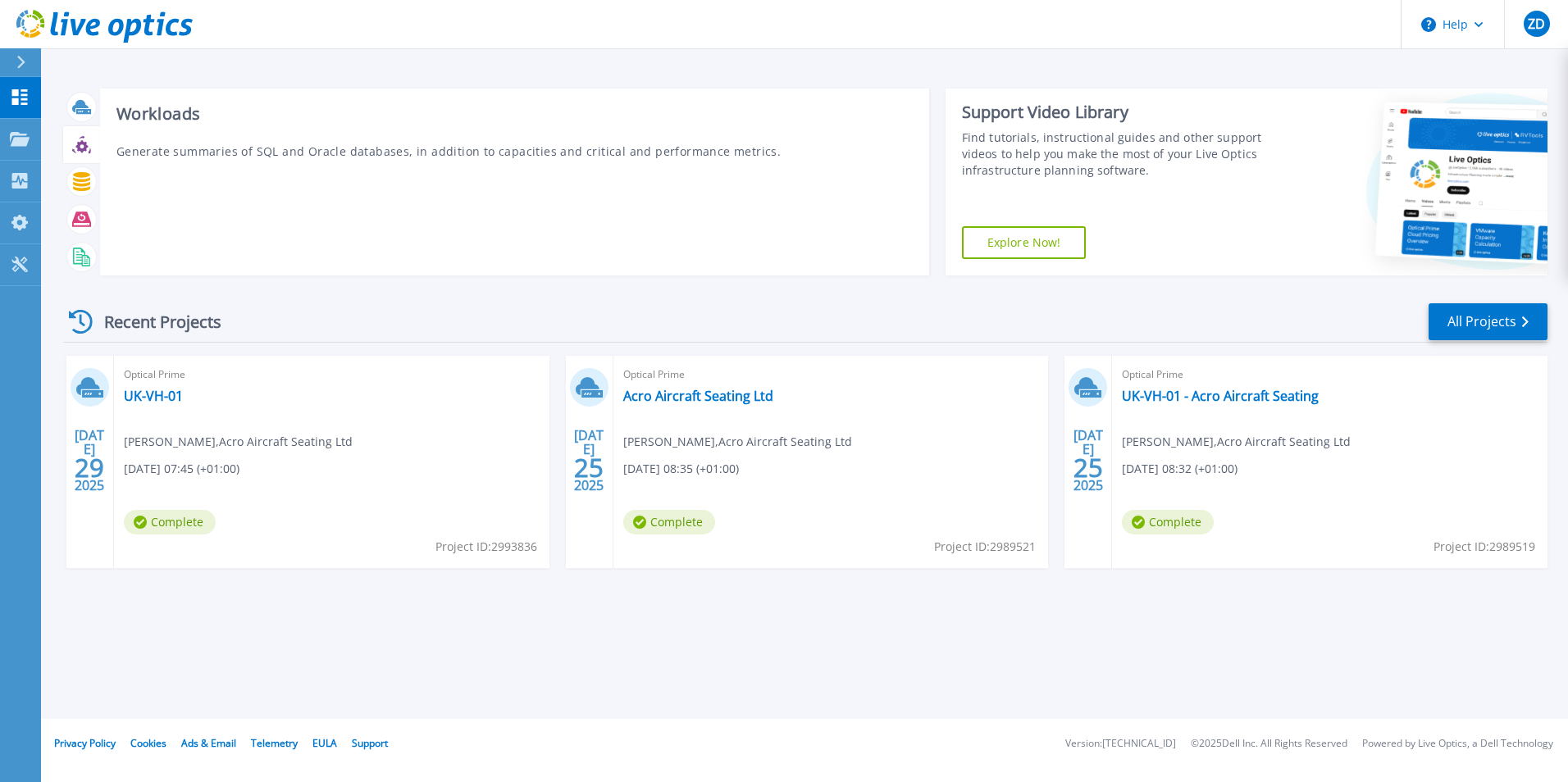
click at [82, 148] on icon at bounding box center [82, 145] width 19 height 19
